Goal: Transaction & Acquisition: Purchase product/service

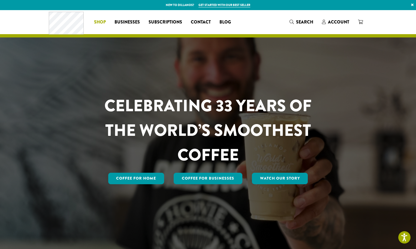
click at [98, 21] on span "Shop" at bounding box center [100, 22] width 12 height 7
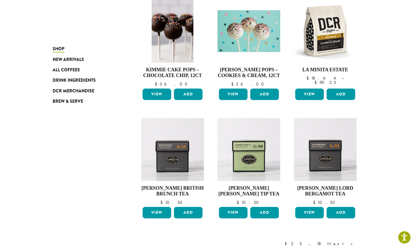
scroll to position [428, 0]
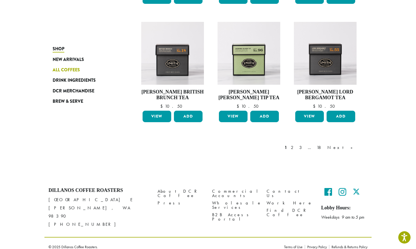
click at [72, 68] on span "All Coffees" at bounding box center [66, 70] width 27 height 7
click at [75, 70] on span "All Coffees" at bounding box center [66, 70] width 27 height 7
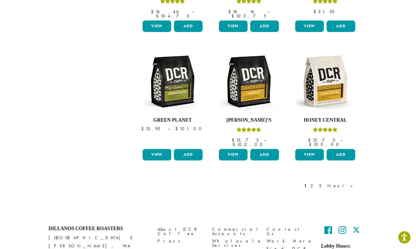
scroll to position [396, 0]
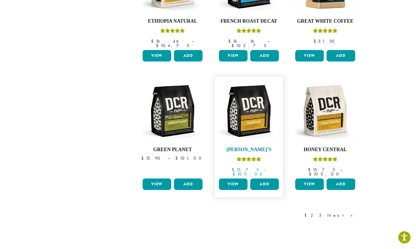
click at [250, 112] on img at bounding box center [249, 110] width 63 height 63
click at [229, 178] on link "View" at bounding box center [233, 183] width 29 height 11
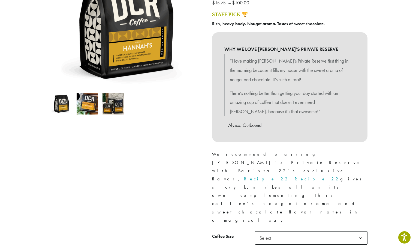
scroll to position [109, 0]
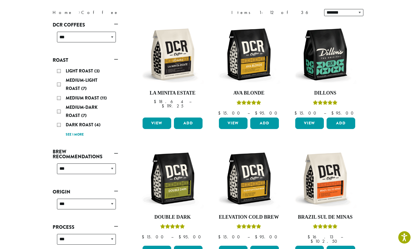
scroll to position [68, 0]
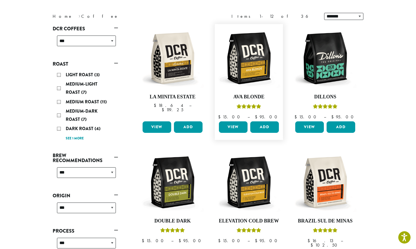
click at [239, 126] on link "View" at bounding box center [233, 126] width 29 height 11
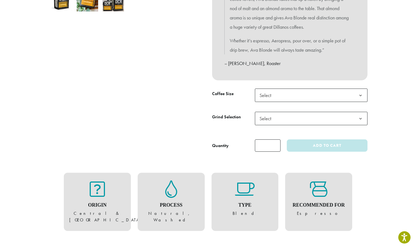
scroll to position [218, 0]
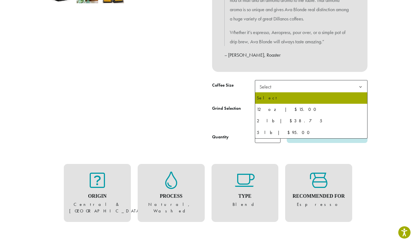
click at [321, 92] on span "Select" at bounding box center [311, 86] width 113 height 13
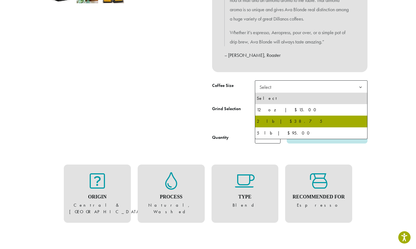
select select "**********"
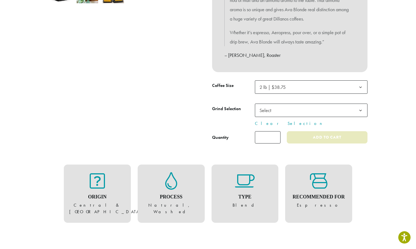
drag, startPoint x: 316, startPoint y: 139, endPoint x: 252, endPoint y: 20, distance: 134.9
click at [316, 139] on button "Add to cart" at bounding box center [327, 137] width 81 height 12
click at [265, 139] on input "*" at bounding box center [268, 137] width 26 height 12
click at [275, 136] on input "*" at bounding box center [268, 137] width 26 height 12
type input "*"
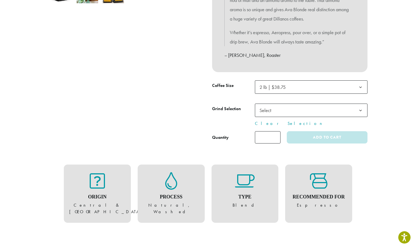
click at [276, 139] on input "*" at bounding box center [268, 137] width 26 height 12
click at [306, 141] on button "Add to cart" at bounding box center [327, 137] width 81 height 12
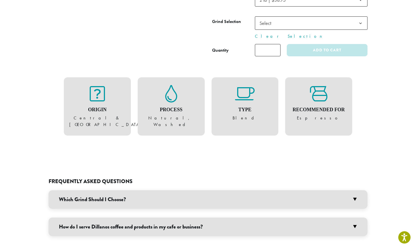
scroll to position [464, 0]
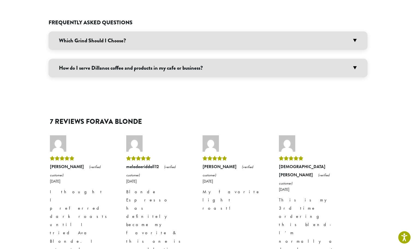
click at [355, 34] on h3 "Which Grind Should I Choose?" at bounding box center [208, 40] width 319 height 19
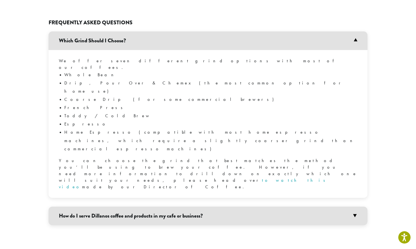
click at [109, 79] on li "Drip, Pour Over & Chemex (the most common option for home use)" at bounding box center [210, 87] width 293 height 16
click at [357, 206] on h3 "How do I serve Dillanos coffee and products in my cafe or business?" at bounding box center [208, 215] width 319 height 19
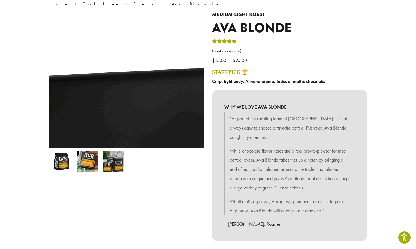
scroll to position [0, 0]
